Goal: Task Accomplishment & Management: Use online tool/utility

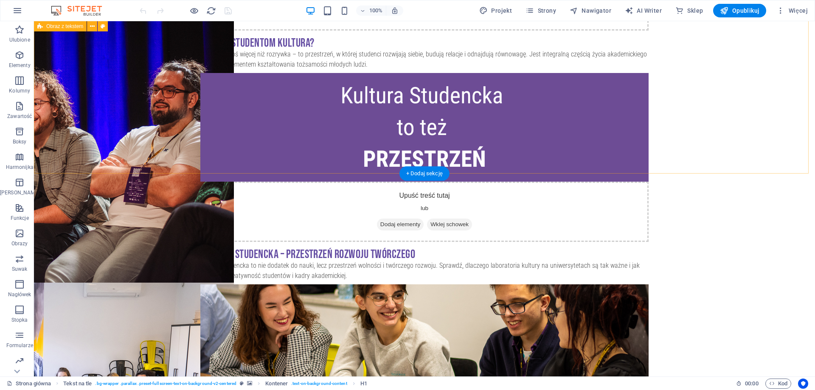
scroll to position [1783, 0]
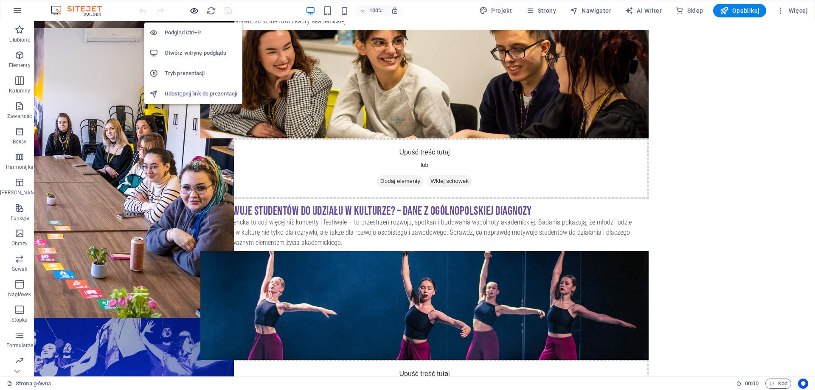
click at [194, 8] on icon "button" at bounding box center [194, 11] width 10 height 10
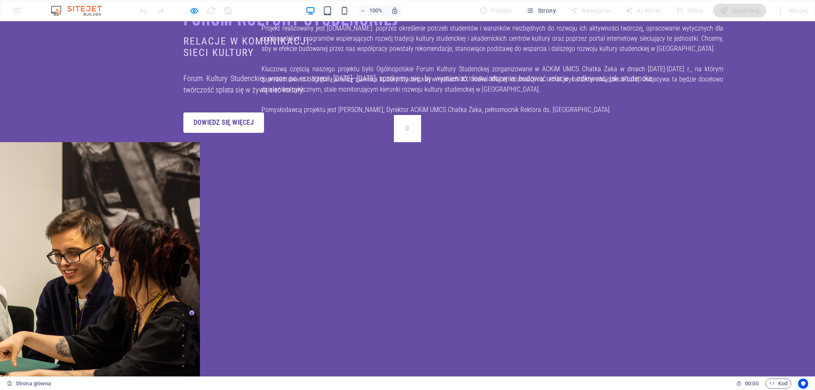
scroll to position [400, 0]
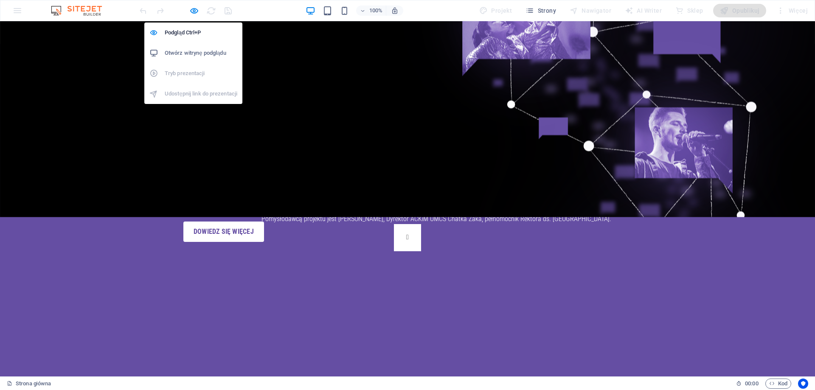
click at [198, 54] on h6 "Otwórz witrynę podglądu" at bounding box center [201, 53] width 73 height 10
